Goal: Task Accomplishment & Management: Use online tool/utility

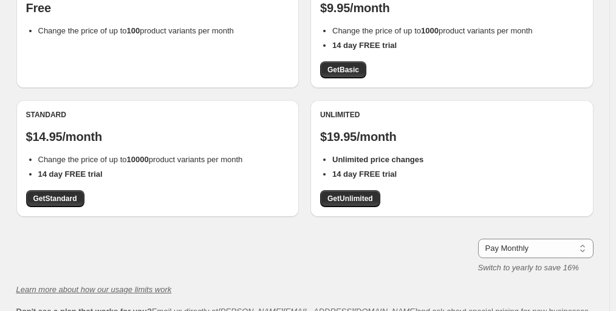
scroll to position [121, 0]
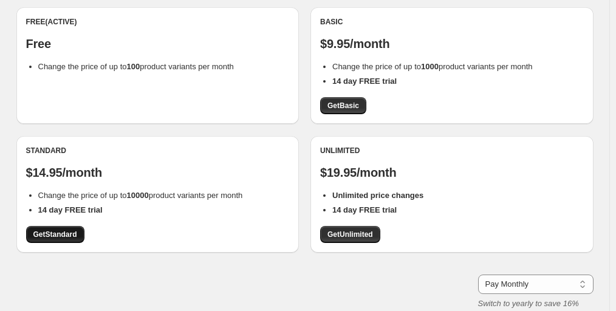
click at [69, 232] on span "Get Standard" at bounding box center [55, 235] width 44 height 10
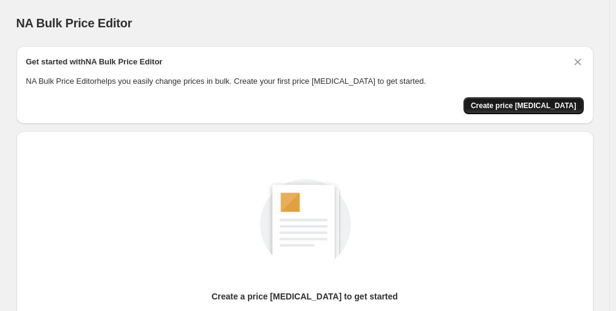
click at [531, 103] on span "Create price [MEDICAL_DATA]" at bounding box center [524, 106] width 106 height 10
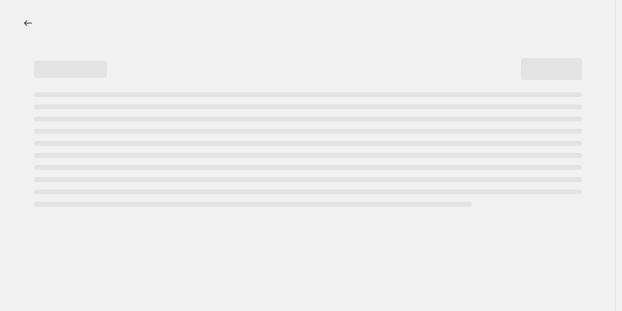
select select "percentage"
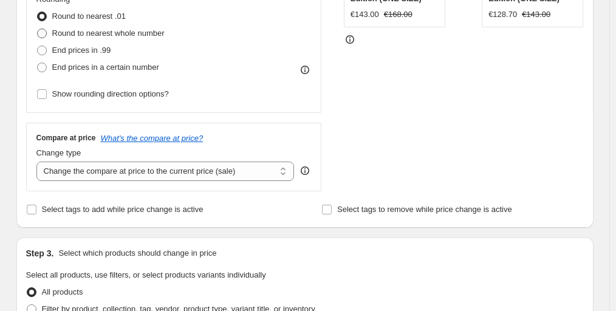
scroll to position [243, 0]
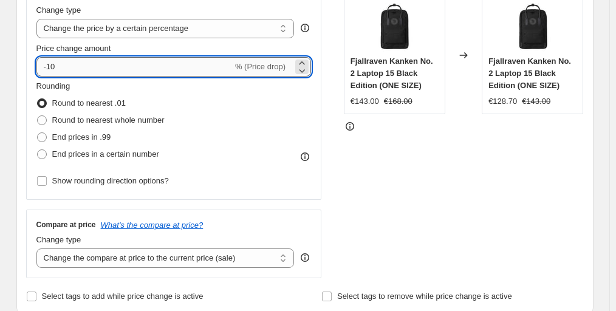
drag, startPoint x: 50, startPoint y: 63, endPoint x: 136, endPoint y: 58, distance: 86.4
click at [136, 58] on input "-10" at bounding box center [134, 66] width 196 height 19
type input "-68"
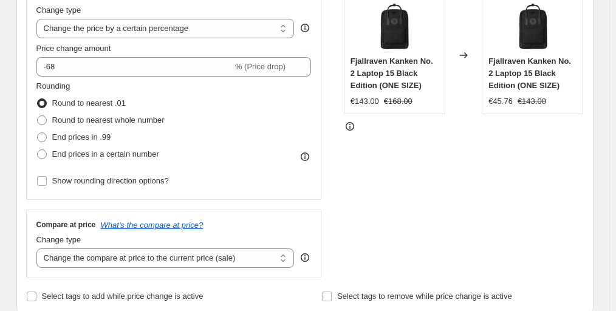
click at [322, 38] on div "Price Change type Change the price to a certain amount Change the price by a ce…" at bounding box center [174, 90] width 296 height 219
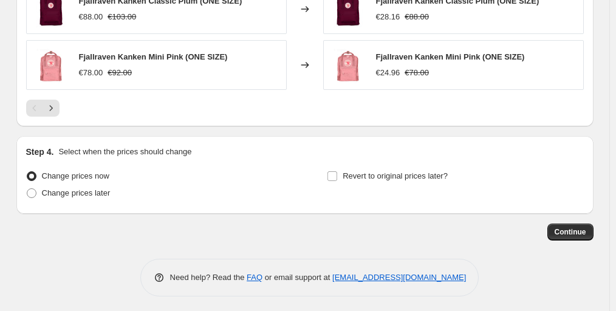
scroll to position [912, 0]
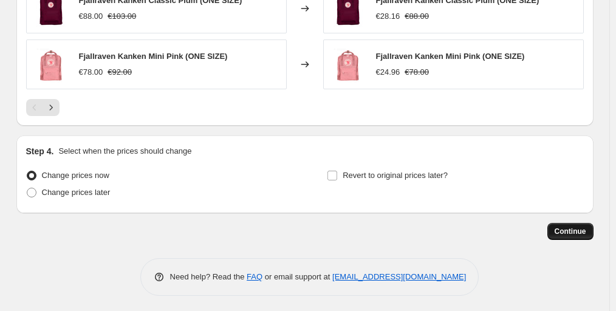
click at [586, 228] on span "Continue" at bounding box center [571, 232] width 32 height 10
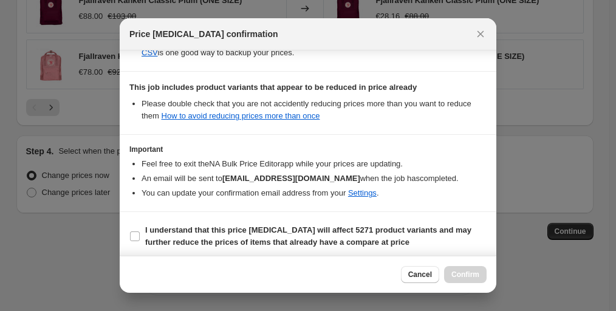
scroll to position [267, 0]
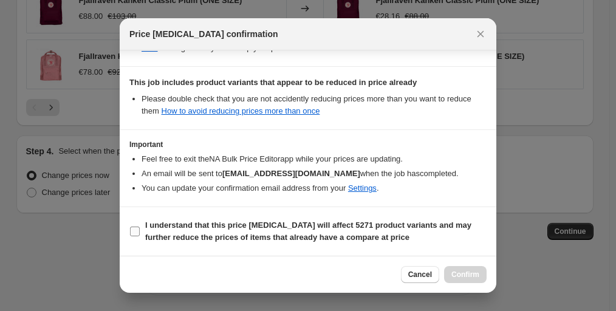
click at [182, 230] on b "I understand that this price change job will affect 5271 product variants and m…" at bounding box center [308, 230] width 326 height 21
click at [140, 230] on input "I understand that this price change job will affect 5271 product variants and m…" at bounding box center [135, 232] width 10 height 10
checkbox input "true"
click at [474, 270] on button "Confirm" at bounding box center [465, 274] width 43 height 17
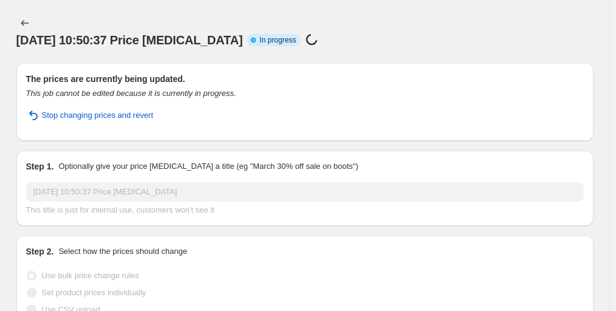
click at [570, 12] on div "9 oct 2025, 10:50:37 Price change job. This page is ready 9 oct 2025, 10:50:37 …" at bounding box center [304, 31] width 577 height 63
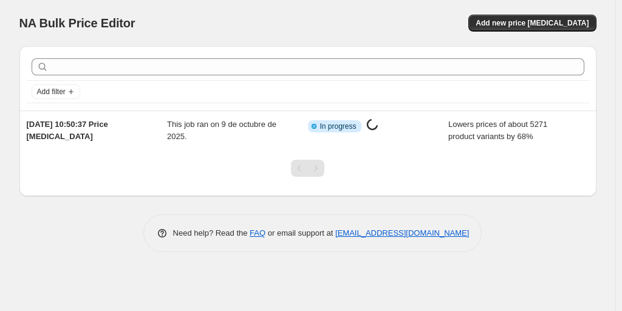
click at [230, 10] on div "NA Bulk Price Editor. This page is ready NA Bulk Price Editor Add new price [ME…" at bounding box center [307, 23] width 577 height 46
